Goal: Find specific page/section: Find specific page/section

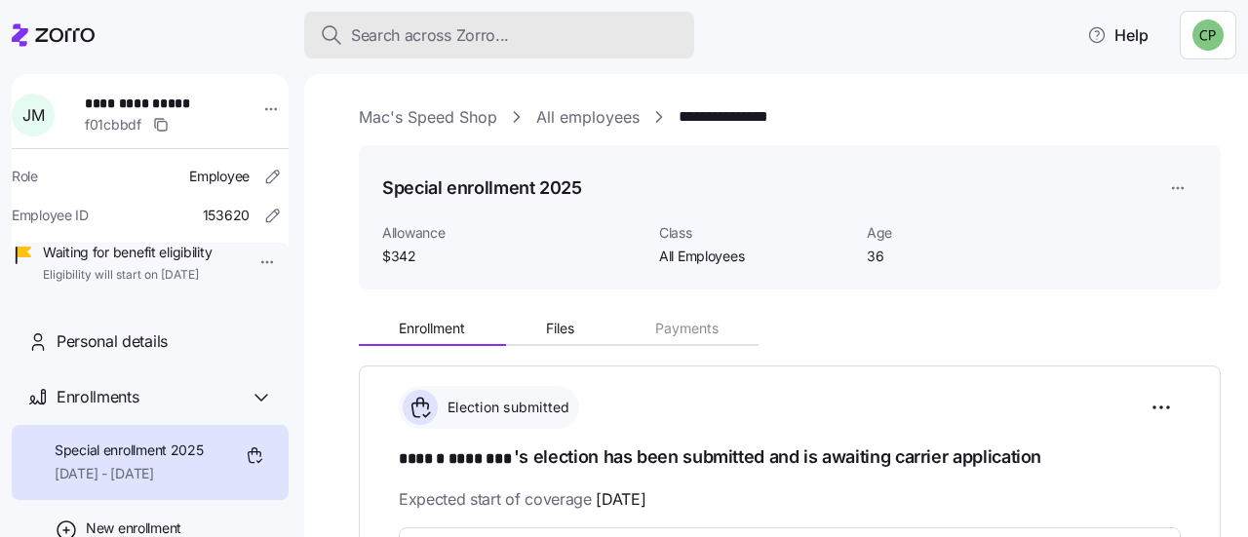
click at [402, 29] on span "Search across Zorro..." at bounding box center [430, 35] width 158 height 24
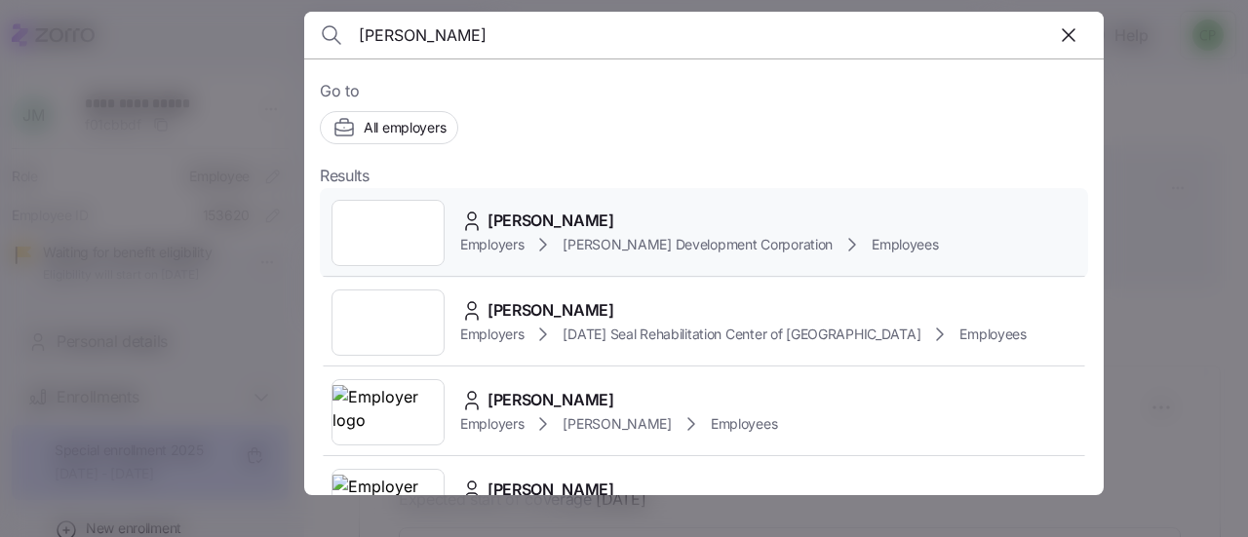
type input "[PERSON_NAME]"
click at [560, 241] on div "Employers [PERSON_NAME] Development Corporation Employees" at bounding box center [699, 244] width 479 height 23
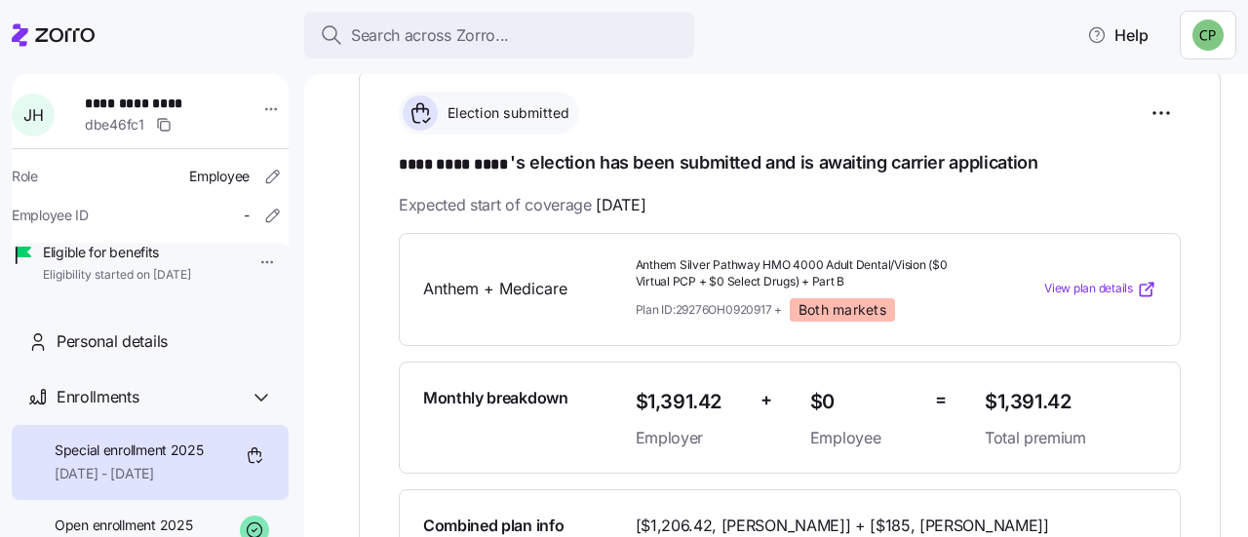
scroll to position [296, 0]
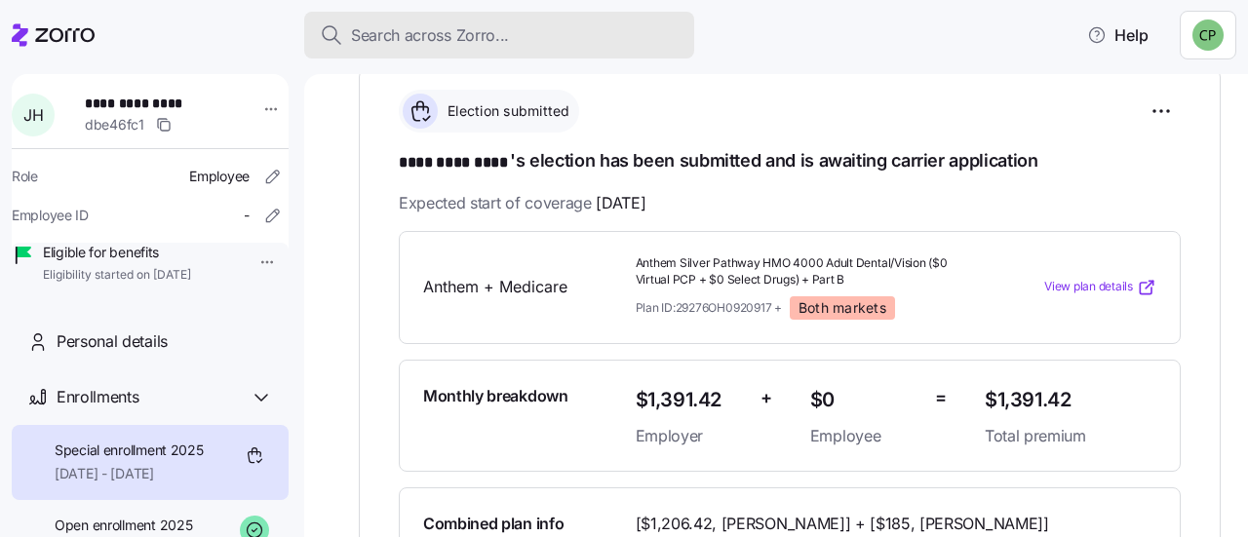
click at [552, 34] on div "Search across Zorro..." at bounding box center [499, 35] width 359 height 24
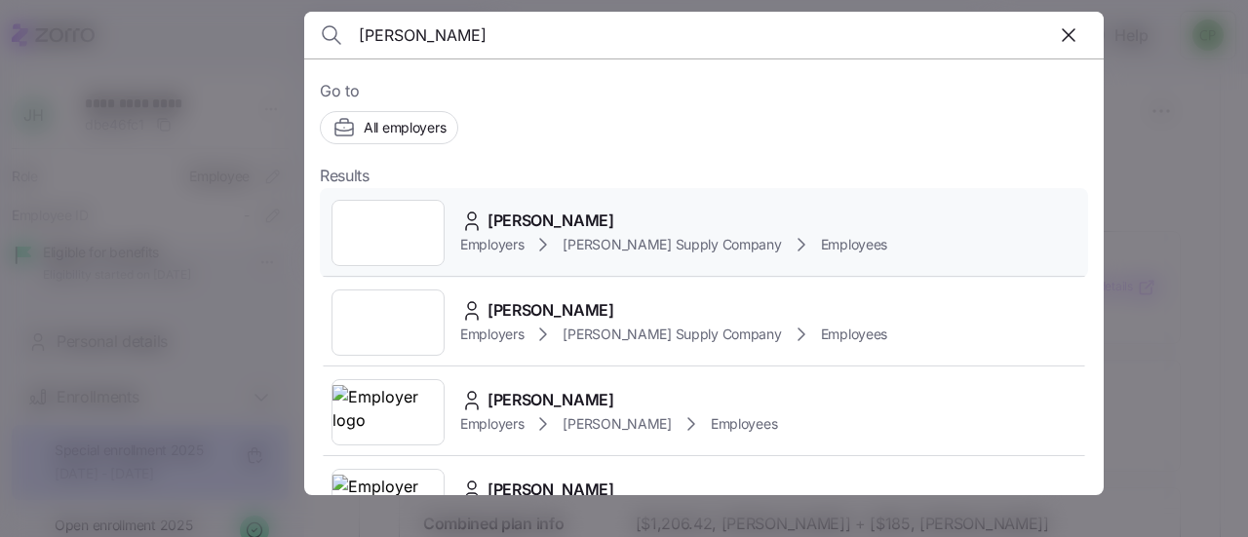
type input "[PERSON_NAME]"
click at [566, 205] on div "[PERSON_NAME] Employers [PERSON_NAME] Supply Company Employees" at bounding box center [704, 233] width 768 height 90
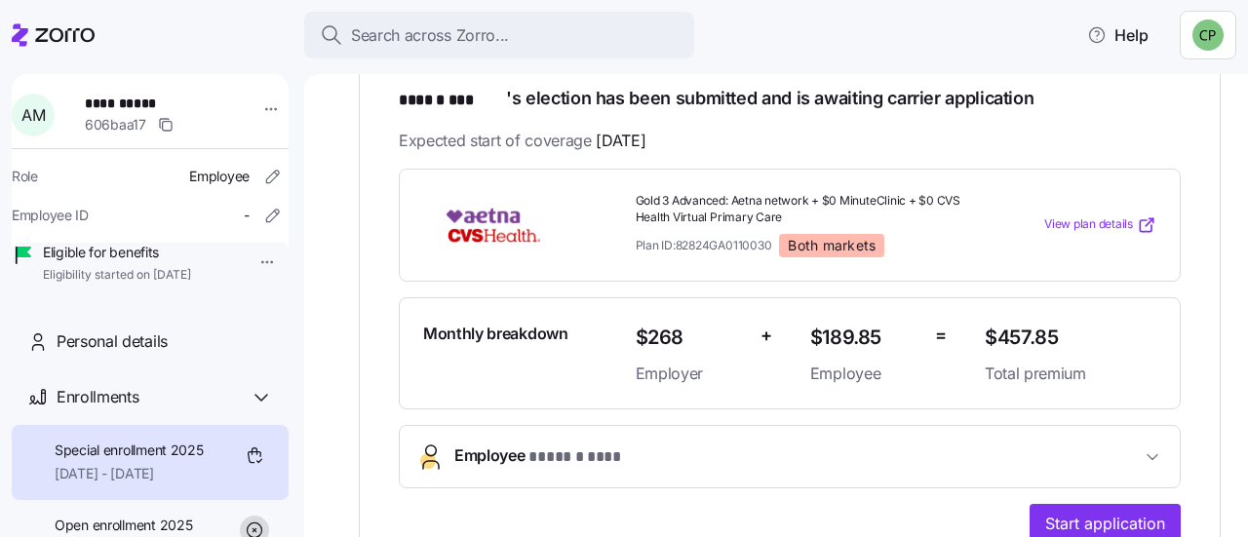
scroll to position [362, 0]
